Goal: Task Accomplishment & Management: Manage account settings

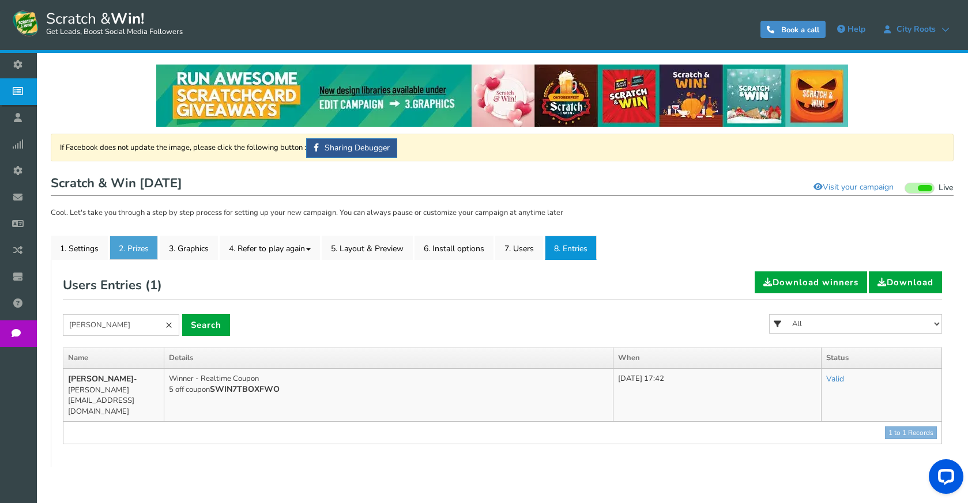
click at [112, 240] on link "2. Prizes" at bounding box center [133, 248] width 48 height 24
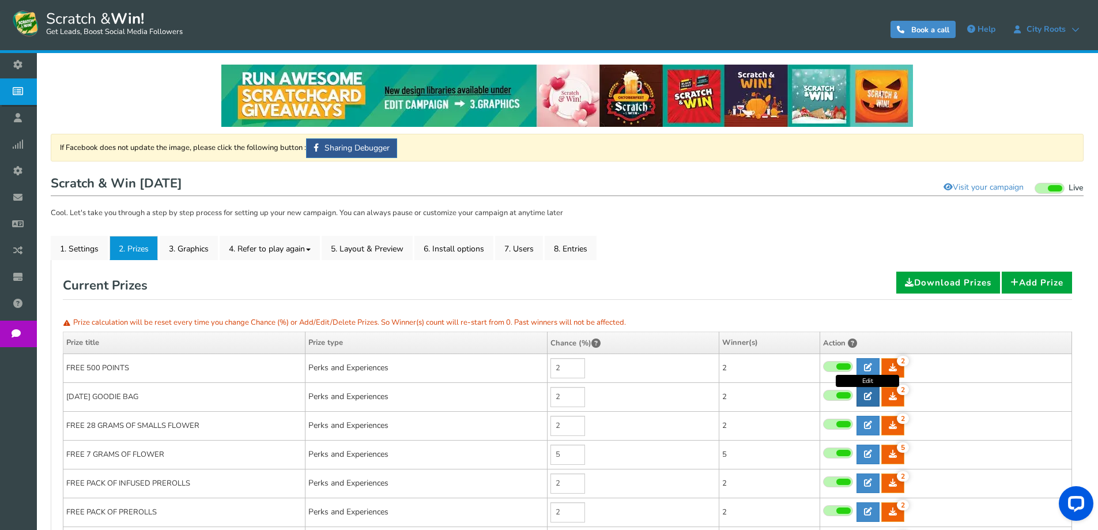
click at [875, 400] on link at bounding box center [867, 397] width 23 height 20
type input "[DATE] GOODIE BAG"
type textarea "WIN A FREE [DATE] GOODIE BAG CONSIS OF THE FOLLOWING ITEM - GRINDER - 1 HIT PIP…"
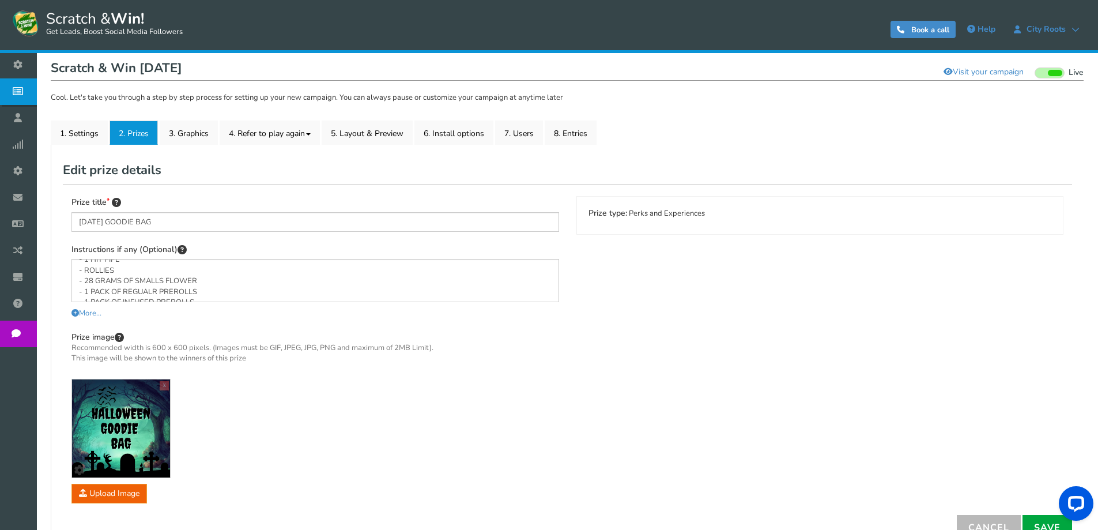
scroll to position [61, 0]
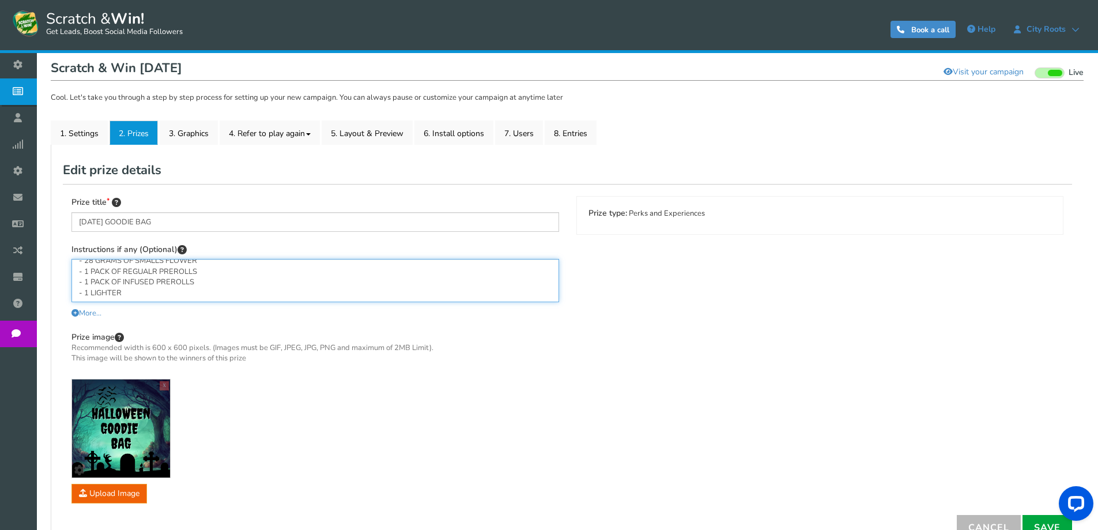
click at [244, 274] on textarea "WIN A FREE [DATE] GOODIE BAG CONSIS OF THE FOLLOWING ITEM - GRINDER - 1 HIT PIP…" at bounding box center [314, 280] width 487 height 43
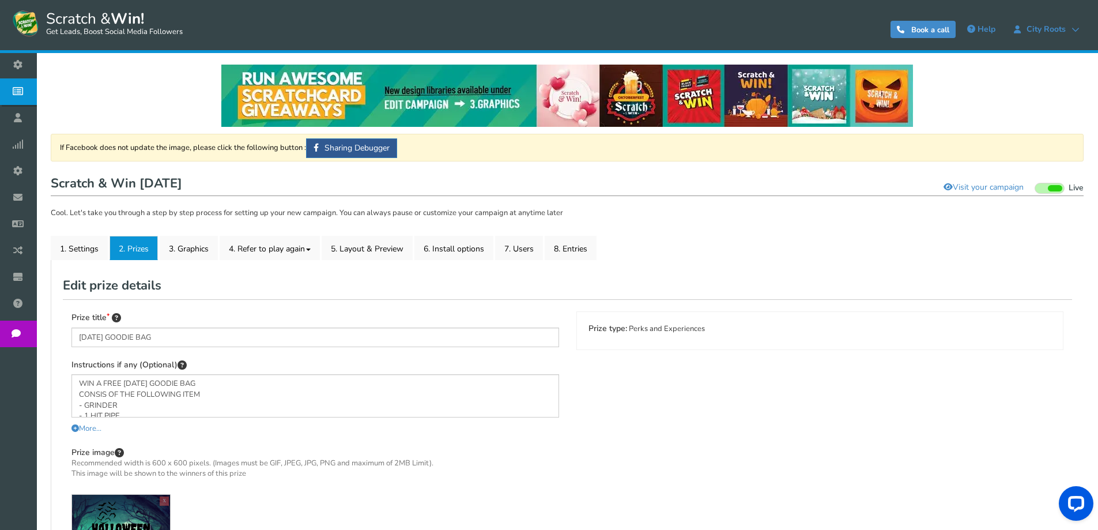
scroll to position [58, 0]
click at [559, 248] on link "8. Entries" at bounding box center [571, 248] width 52 height 24
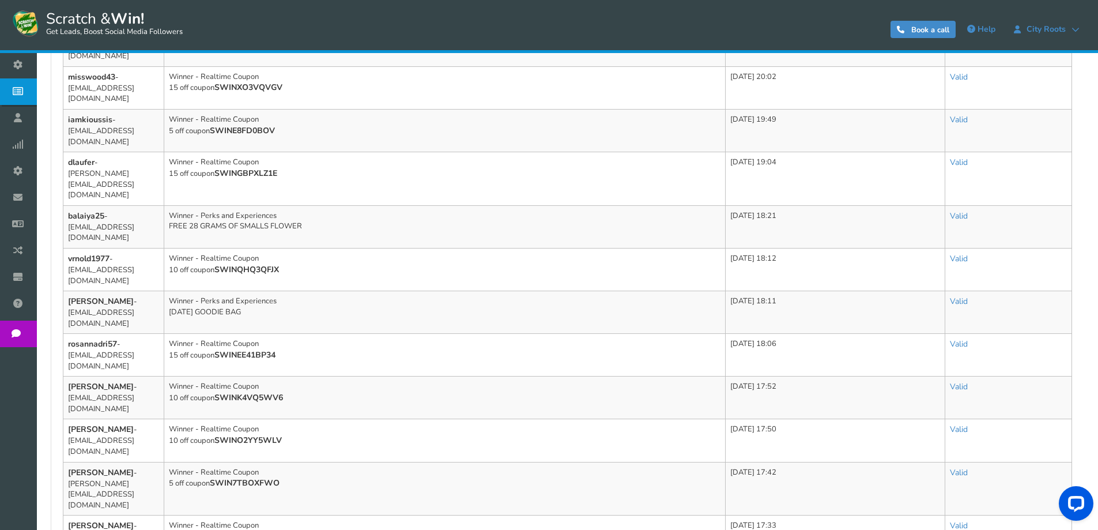
scroll to position [346, 0]
click at [968, 294] on link "Valid" at bounding box center [959, 299] width 18 height 11
click at [924, 340] on link "Invalid" at bounding box center [917, 351] width 116 height 22
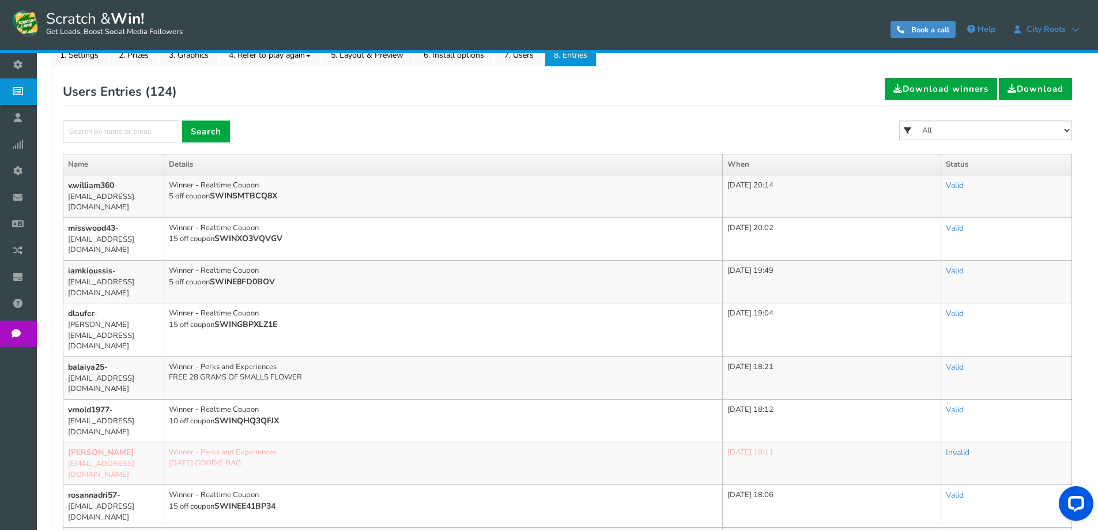
scroll to position [173, 0]
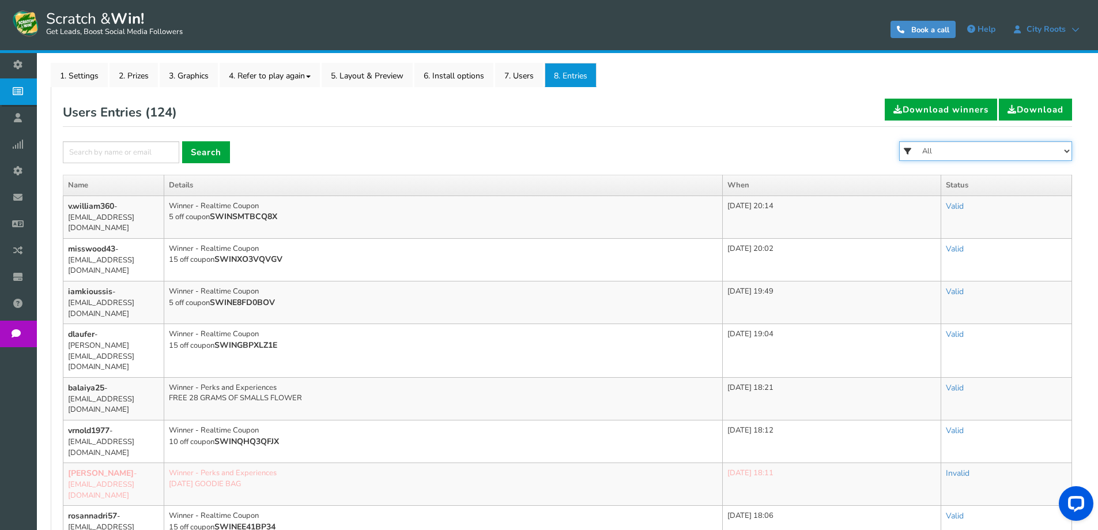
click at [976, 143] on select "All FREE 500 POINTS [DATE] GOODIE BAG FREE 28 GRAMS OF SMALLS FLOWER FREE 7 GRA…" at bounding box center [985, 151] width 173 height 20
select select "86484"
click at [899, 141] on select "All FREE 500 POINTS [DATE] GOODIE BAG FREE 28 GRAMS OF SMALLS FLOWER FREE 7 GRA…" at bounding box center [985, 151] width 173 height 20
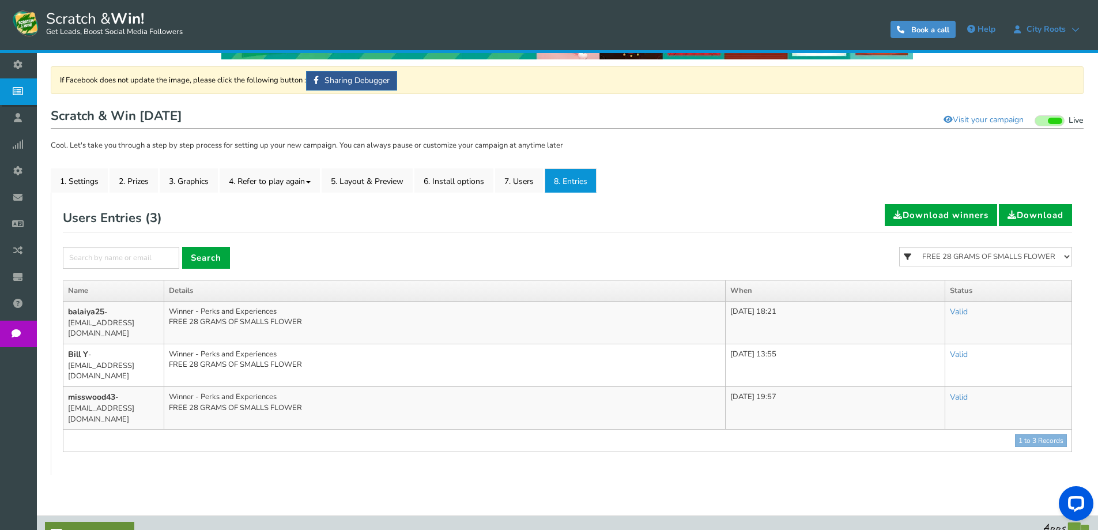
click at [735, 259] on form "× Search All FREE 500 POINTS [DATE] GOODIE BAG FREE 28 GRAMS OF SMALLS FLOWER F…" at bounding box center [567, 263] width 1009 height 33
click at [968, 311] on link "Valid" at bounding box center [959, 311] width 18 height 11
click at [671, 235] on div "Users Entries ( 3 ) Download winners Download × Search All FREE 500 POINTS [DAT…" at bounding box center [567, 328] width 1009 height 248
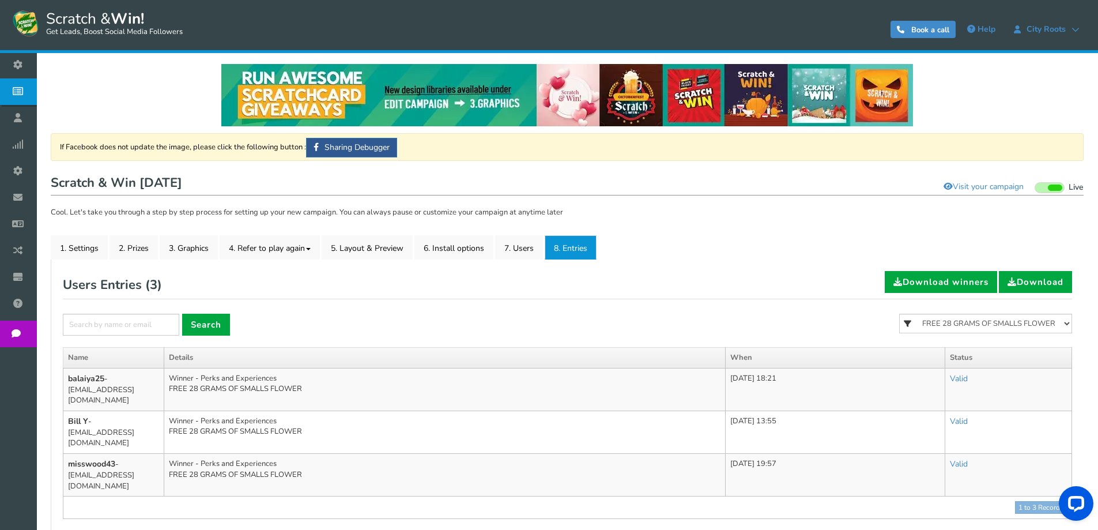
scroll to position [0, 0]
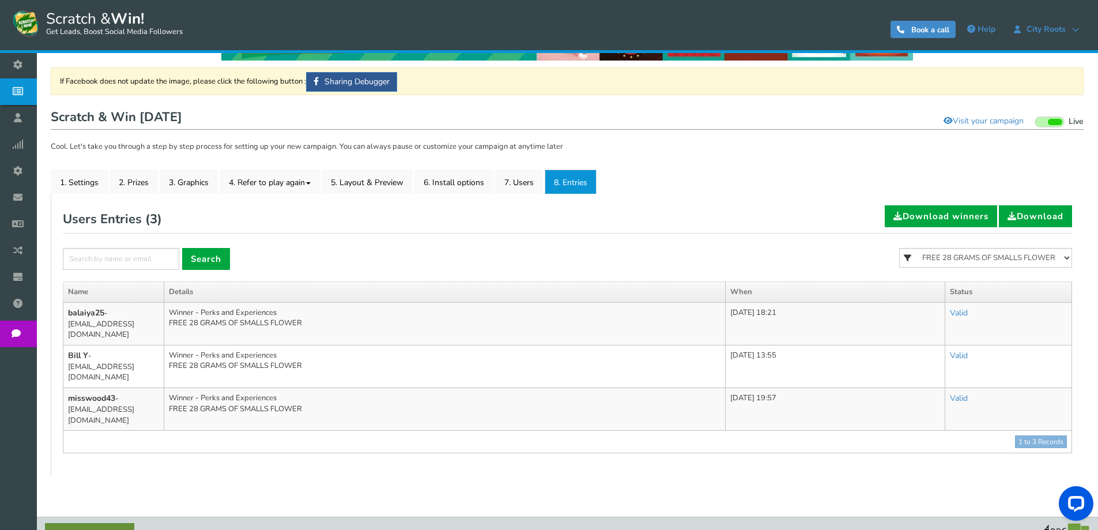
scroll to position [67, 0]
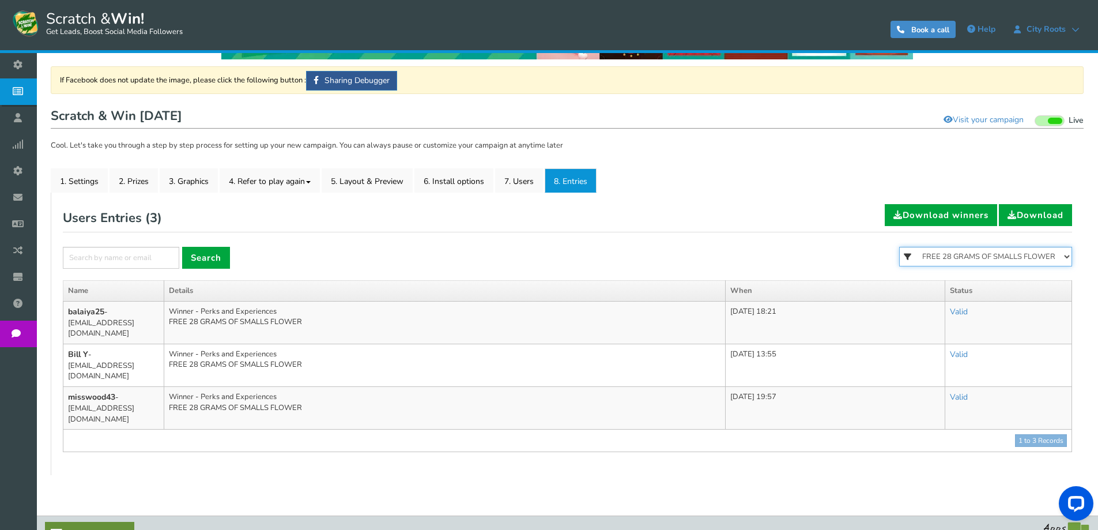
click at [1036, 260] on select "All FREE 500 POINTS [DATE] GOODIE BAG FREE 28 GRAMS OF SMALLS FLOWER FREE 7 GRA…" at bounding box center [985, 257] width 173 height 20
select select
click at [899, 247] on select "All FREE 500 POINTS [DATE] GOODIE BAG FREE 28 GRAMS OF SMALLS FLOWER FREE 7 GRA…" at bounding box center [985, 257] width 173 height 20
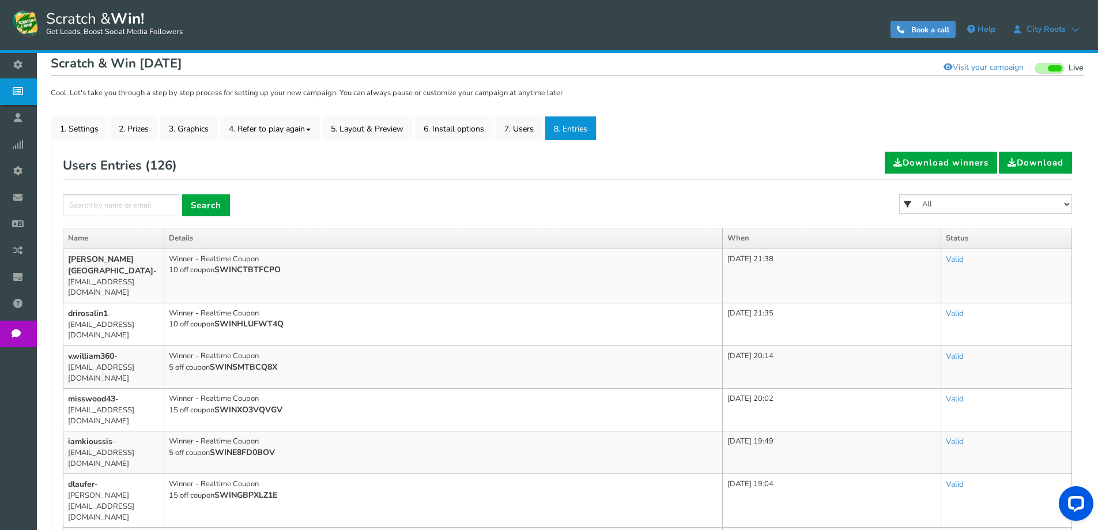
scroll to position [230, 0]
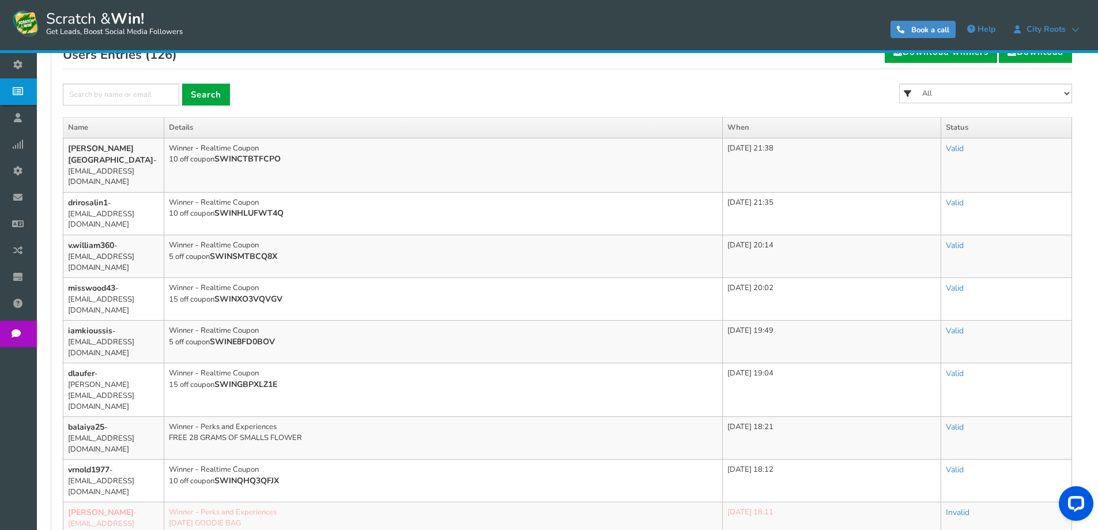
drag, startPoint x: 438, startPoint y: 421, endPoint x: 441, endPoint y: 409, distance: 13.1
click at [441, 502] on td "Winner - Perks and Experiences HALLOWEEN GOODIE BAG" at bounding box center [443, 523] width 558 height 43
click at [443, 502] on td "Winner - Perks and Experiences HALLOWEEN GOODIE BAG" at bounding box center [443, 523] width 558 height 43
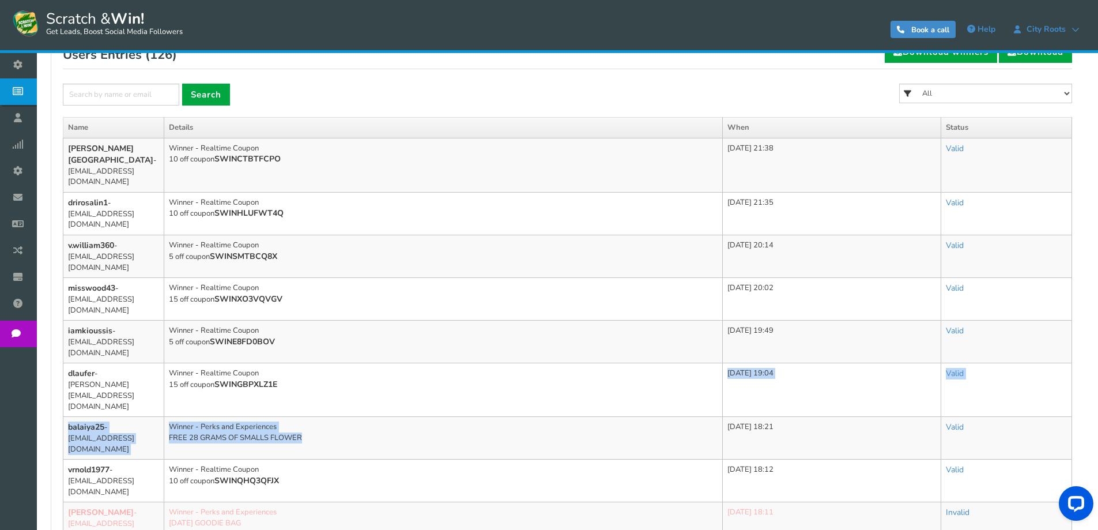
drag, startPoint x: 505, startPoint y: 365, endPoint x: 509, endPoint y: 333, distance: 32.5
click at [509, 363] on td "Winner - Realtime Coupon 15 off coupon SWINGBPXLZ1E" at bounding box center [443, 390] width 558 height 54
drag, startPoint x: 308, startPoint y: 357, endPoint x: 63, endPoint y: 354, distance: 245.5
click at [63, 417] on tr "balaiya25 - balaiya25@gmail.com Winner - Perks and Experiences FREE 28 GRAMS OF…" at bounding box center [567, 438] width 1008 height 43
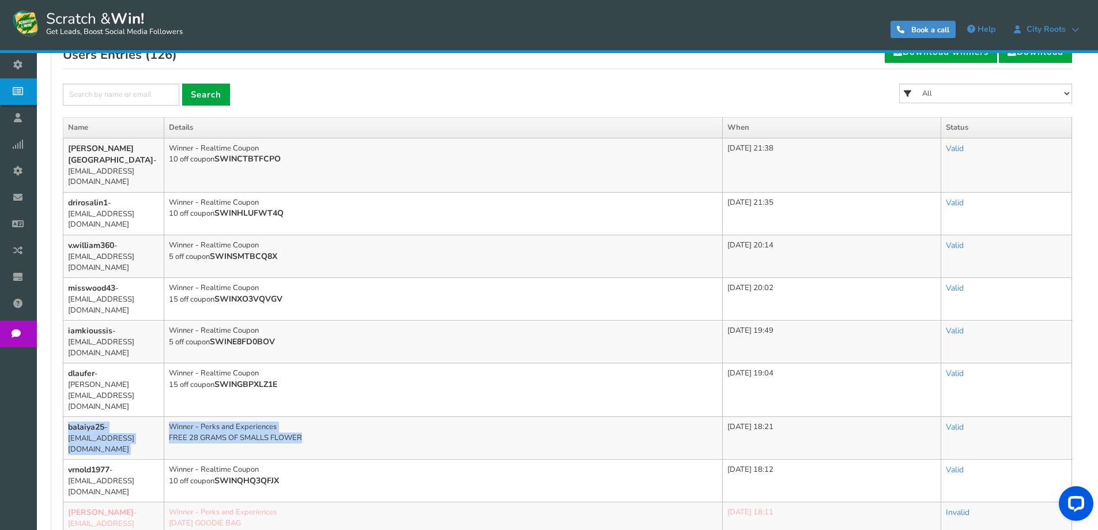
click at [347, 417] on td "Winner - Perks and Experiences FREE 28 GRAMS OF SMALLS FLOWER" at bounding box center [443, 438] width 558 height 43
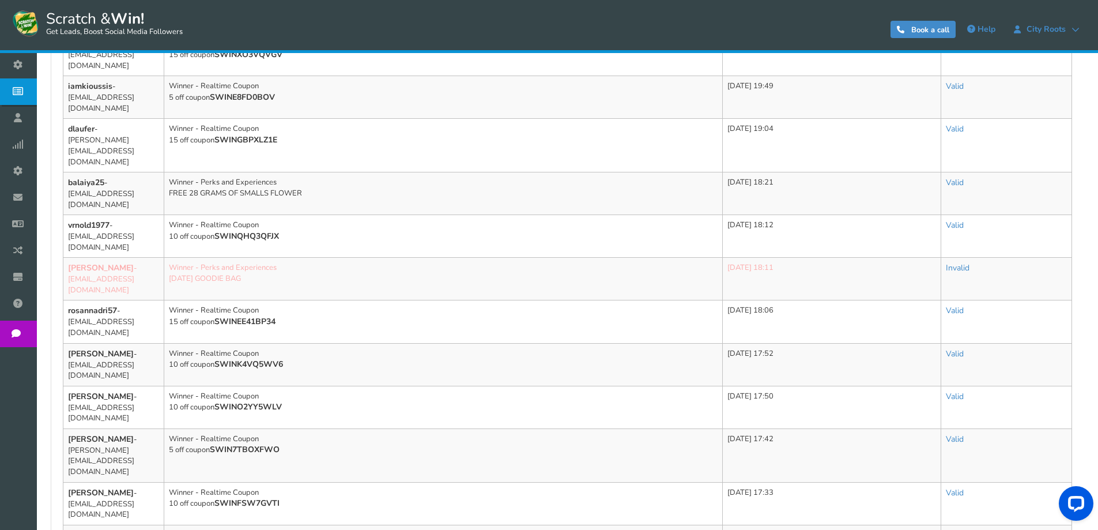
scroll to position [576, 0]
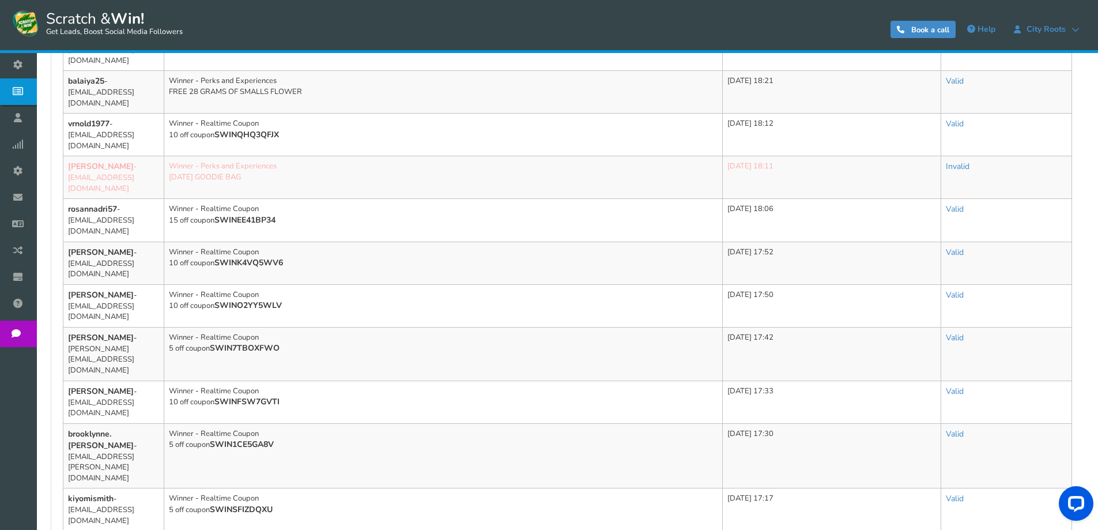
drag, startPoint x: 295, startPoint y: 482, endPoint x: 319, endPoint y: 475, distance: 25.0
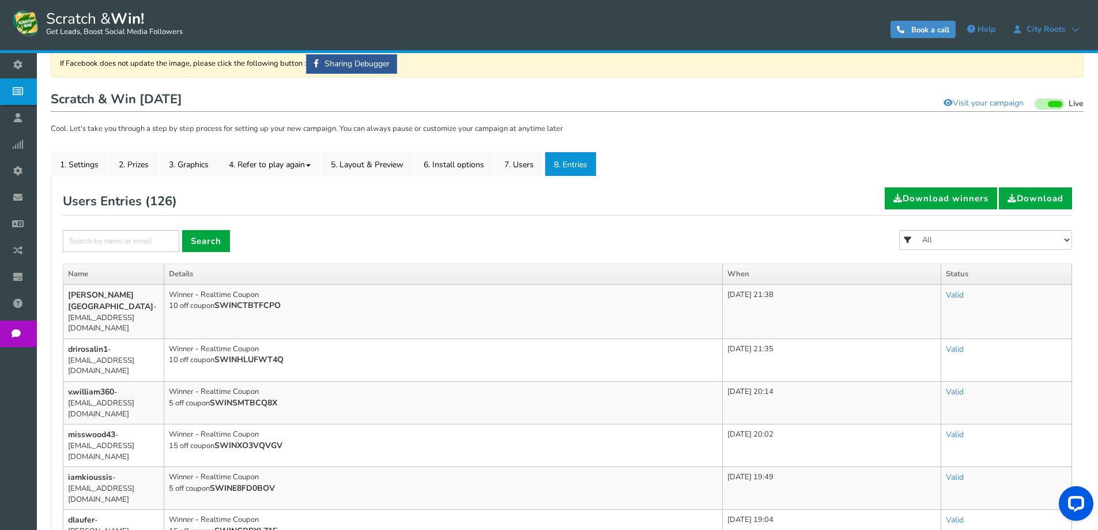
scroll to position [0, 0]
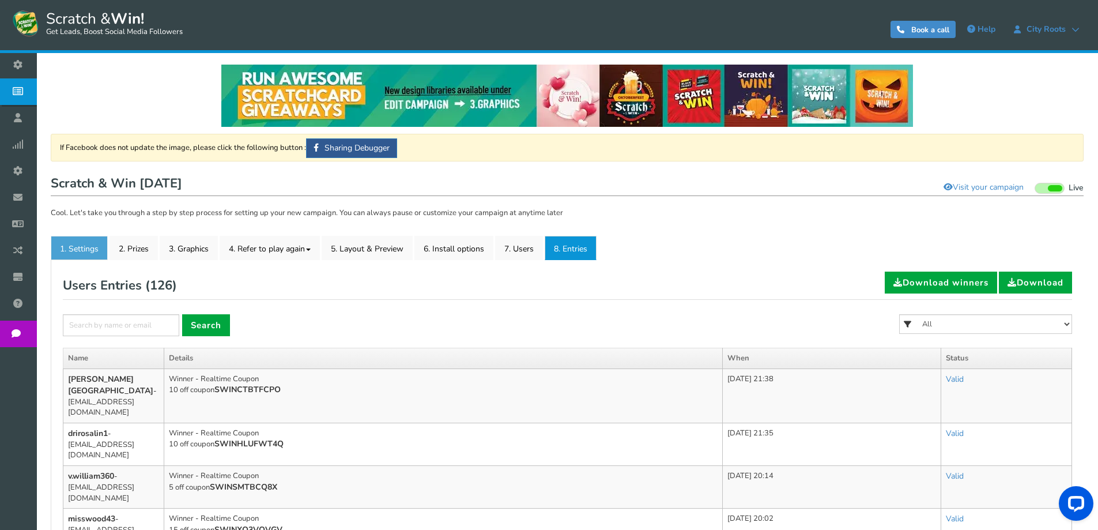
click at [82, 246] on link "1. Settings" at bounding box center [79, 248] width 57 height 24
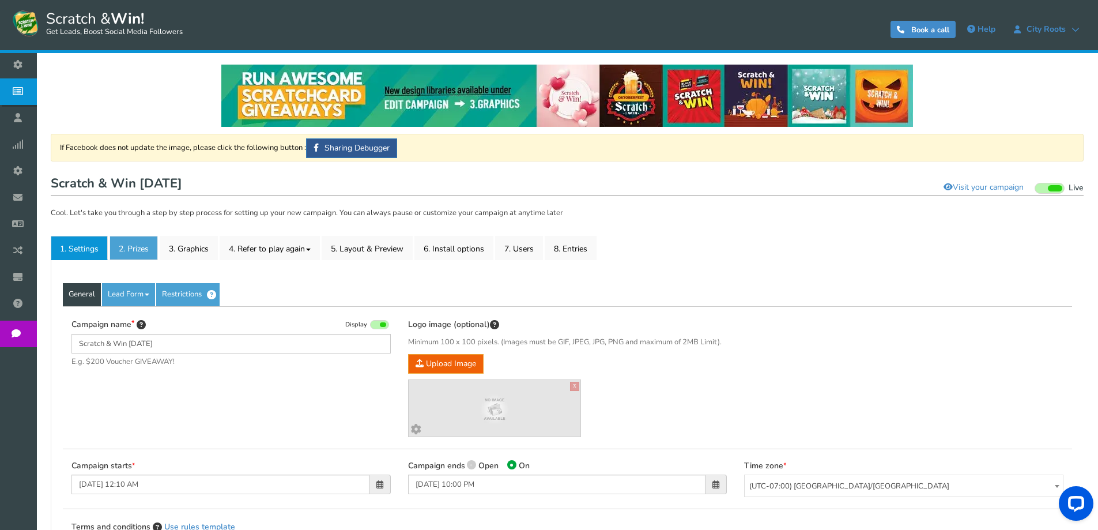
click at [126, 254] on link "2. Prizes" at bounding box center [133, 248] width 48 height 24
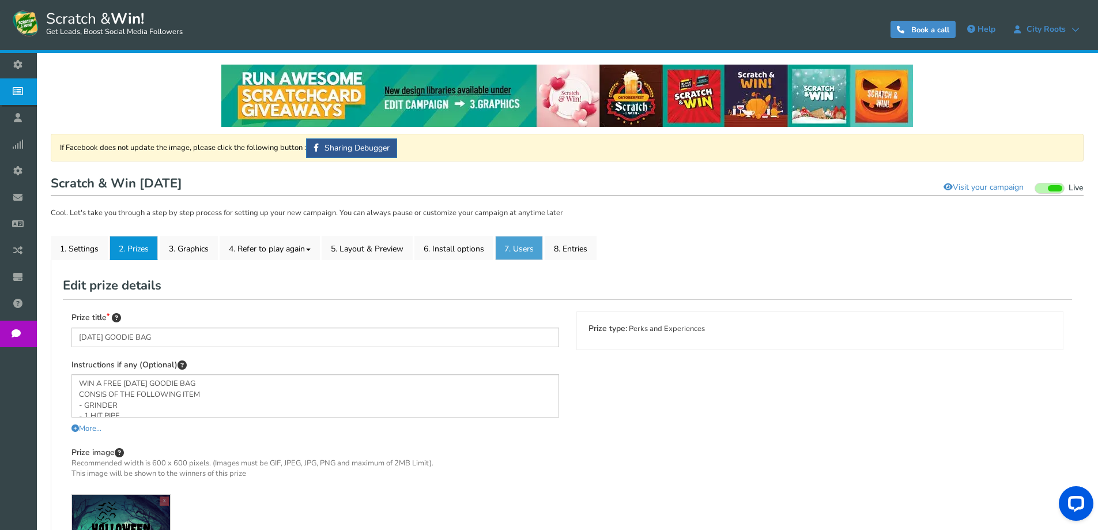
click at [511, 244] on link "7. Users" at bounding box center [519, 248] width 48 height 24
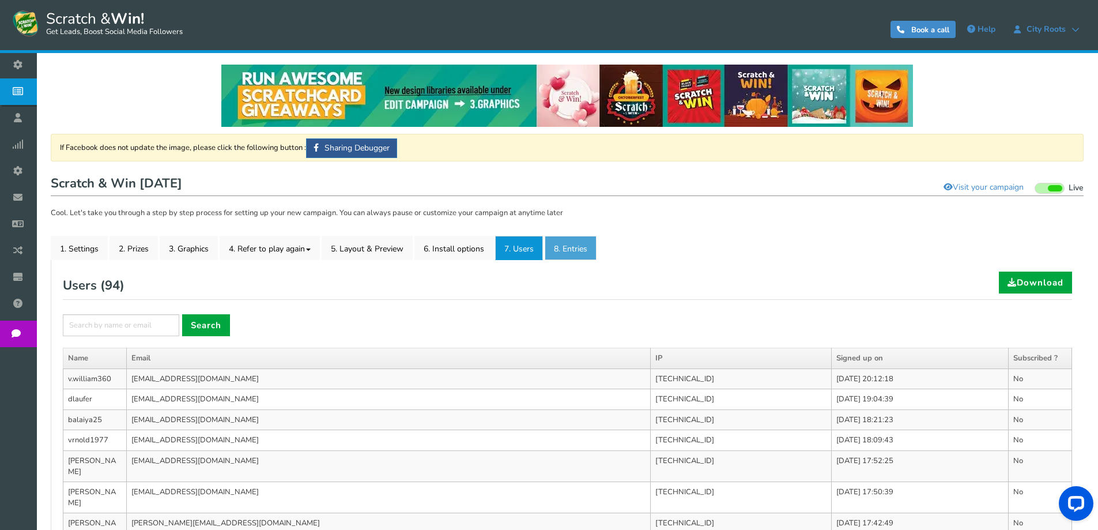
click at [586, 245] on link "8. Entries" at bounding box center [571, 248] width 52 height 24
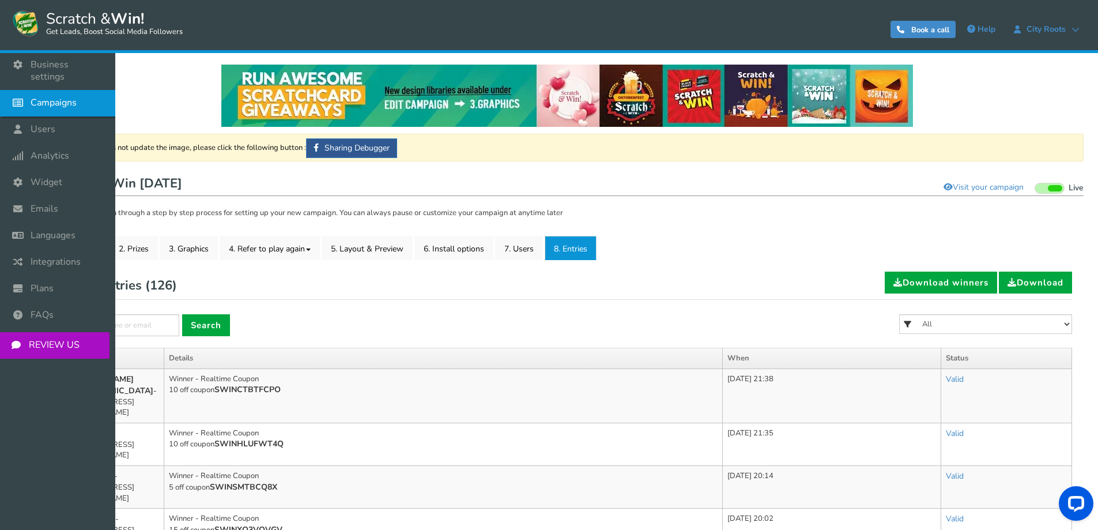
click at [60, 97] on span "Campaigns" at bounding box center [54, 103] width 46 height 12
select select "20804"
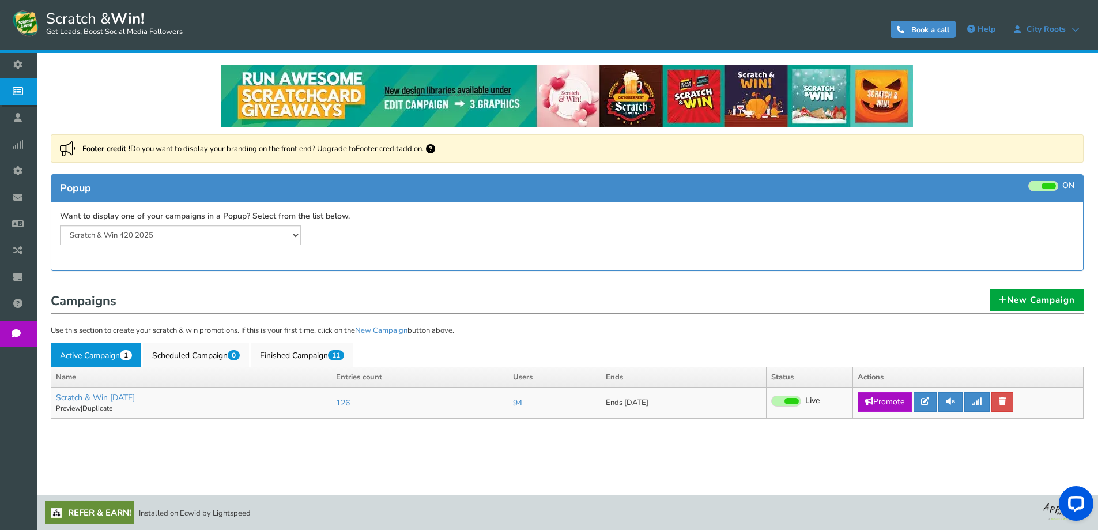
click at [347, 296] on h1 "Campaigns" at bounding box center [567, 301] width 1033 height 23
